Goal: Task Accomplishment & Management: Manage account settings

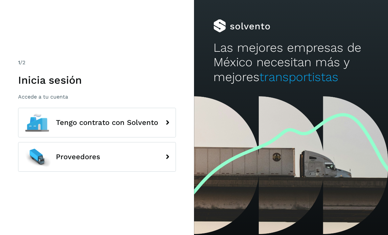
scroll to position [21, 0]
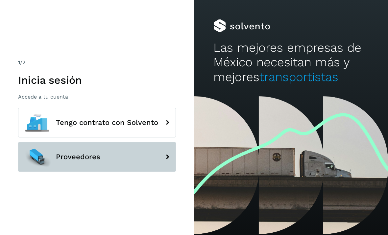
click at [135, 144] on button "Proveedores" at bounding box center [97, 157] width 158 height 30
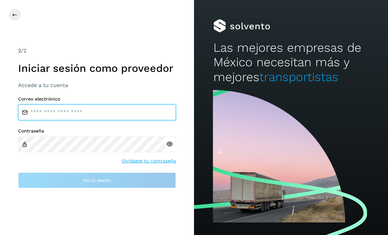
click at [112, 104] on input "email" at bounding box center [97, 112] width 158 height 16
type input "**********"
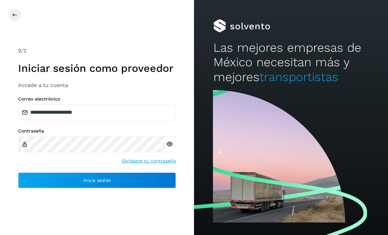
click at [167, 140] on icon at bounding box center [169, 143] width 7 height 7
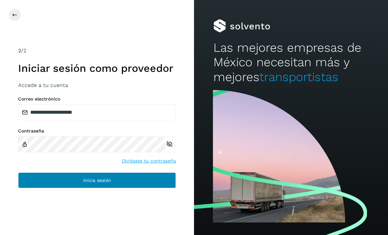
click at [133, 172] on button "Inicia sesión" at bounding box center [97, 180] width 158 height 16
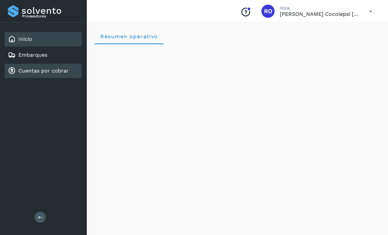
click at [57, 76] on div "Cuentas por cobrar" at bounding box center [43, 70] width 77 height 14
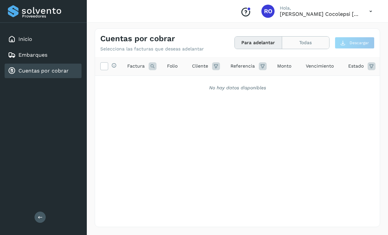
click at [303, 43] on button "Todas" at bounding box center [305, 43] width 47 height 12
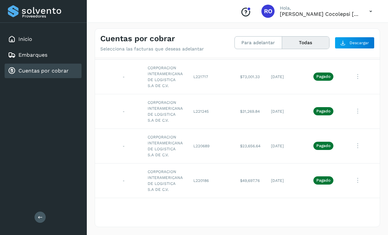
scroll to position [17, 44]
click at [354, 75] on icon at bounding box center [357, 75] width 13 height 13
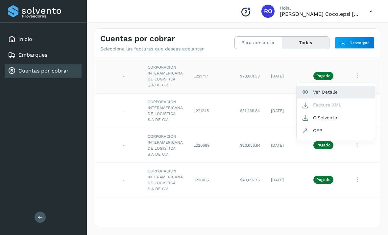
click at [324, 88] on button "Ver Detalle" at bounding box center [336, 92] width 78 height 13
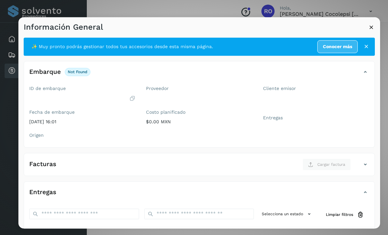
scroll to position [0, 0]
click at [371, 24] on icon at bounding box center [371, 27] width 7 height 7
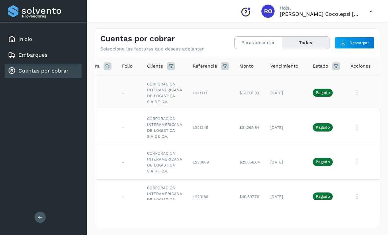
scroll to position [0, 44]
click at [360, 126] on icon at bounding box center [357, 126] width 13 height 13
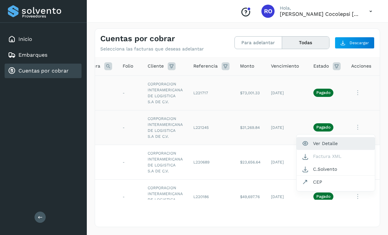
click at [345, 142] on button "Ver Detalle" at bounding box center [336, 143] width 78 height 13
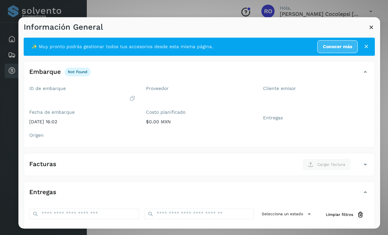
scroll to position [0, 0]
click at [372, 24] on icon at bounding box center [371, 27] width 7 height 7
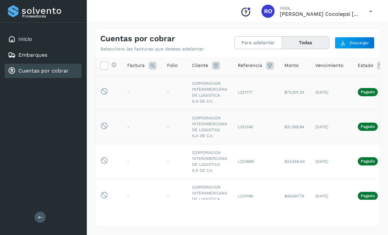
scroll to position [1, 0]
click at [347, 41] on button "Descargar" at bounding box center [355, 43] width 40 height 12
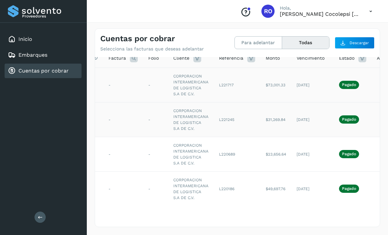
scroll to position [8, 21]
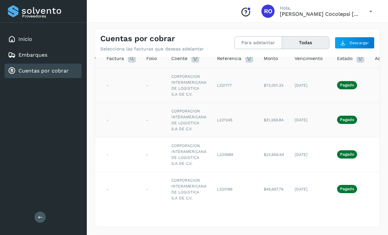
click at [46, 12] on div "Proveedores" at bounding box center [43, 11] width 71 height 12
click at [120, 17] on div "Conoce nuestros beneficios RO [PERSON_NAME], [PERSON_NAME] Cocolepsi [PERSON_NA…" at bounding box center [237, 11] width 301 height 23
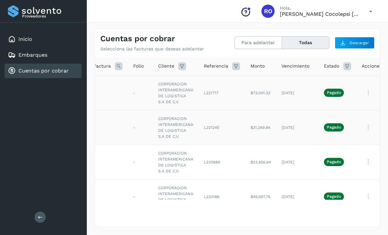
scroll to position [0, 33]
